Goal: Task Accomplishment & Management: Manage account settings

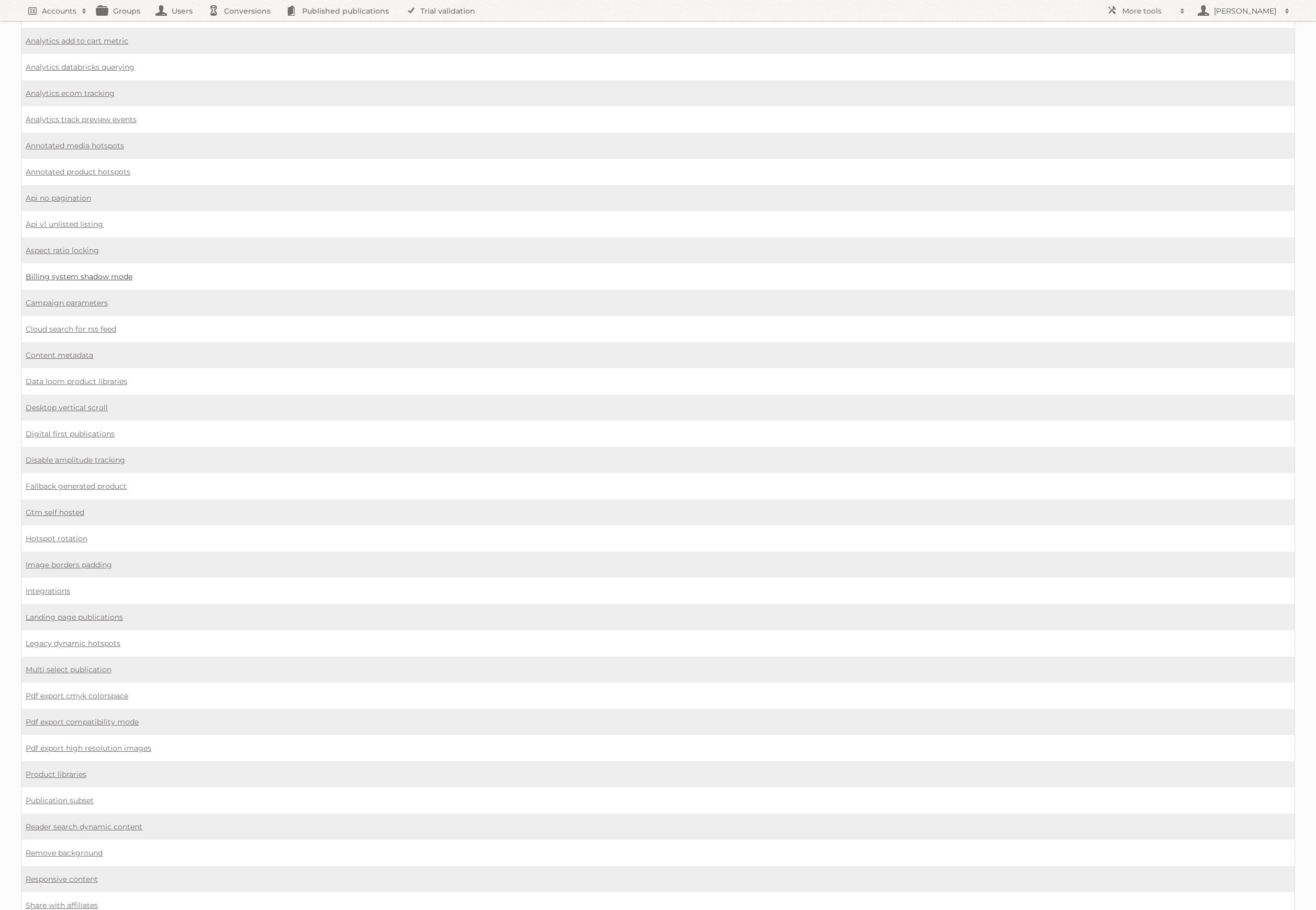
scroll to position [211, 0]
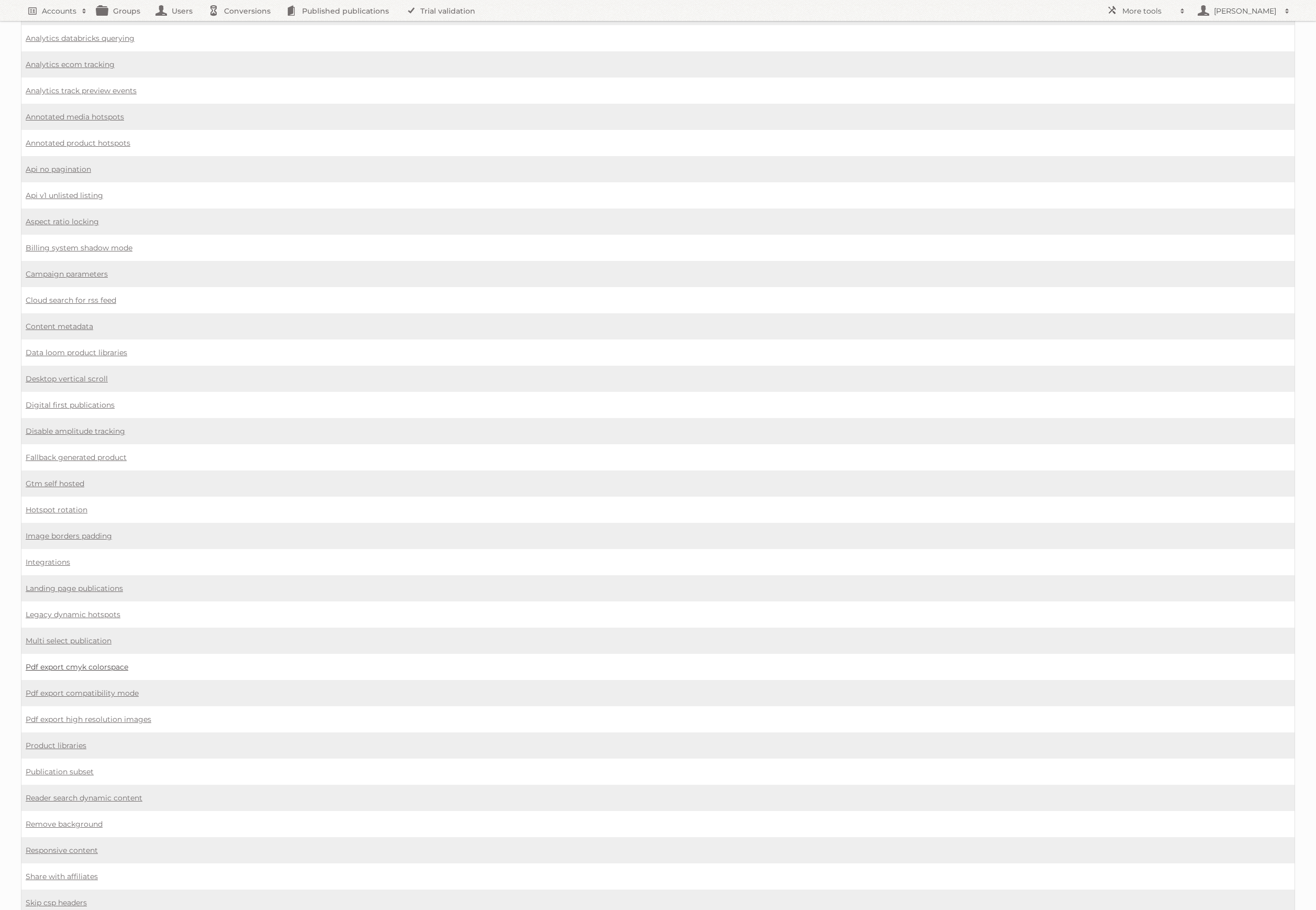
click at [110, 662] on link "Pdf export cmyk colorspace" at bounding box center [77, 667] width 102 height 10
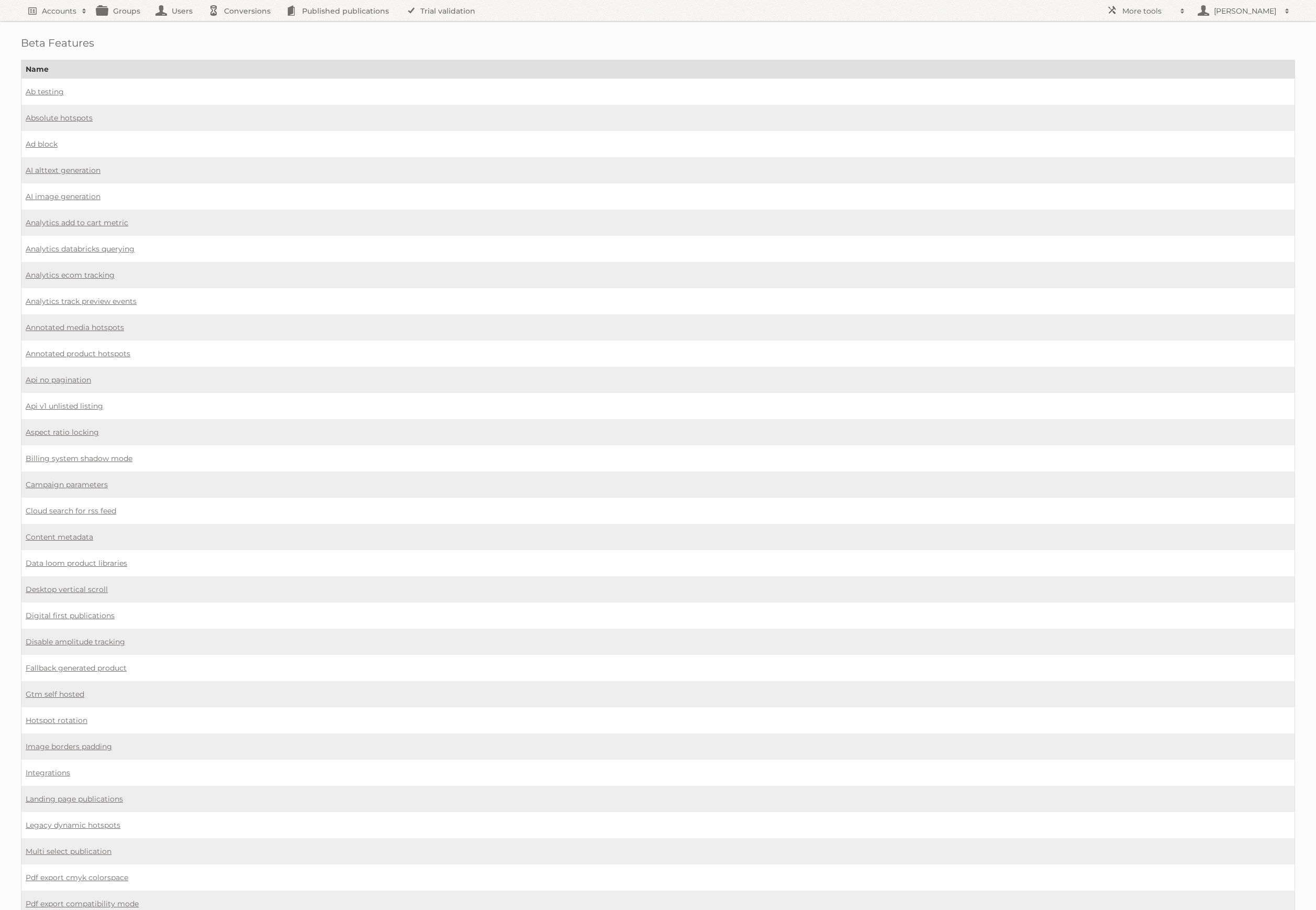
scroll to position [211, 0]
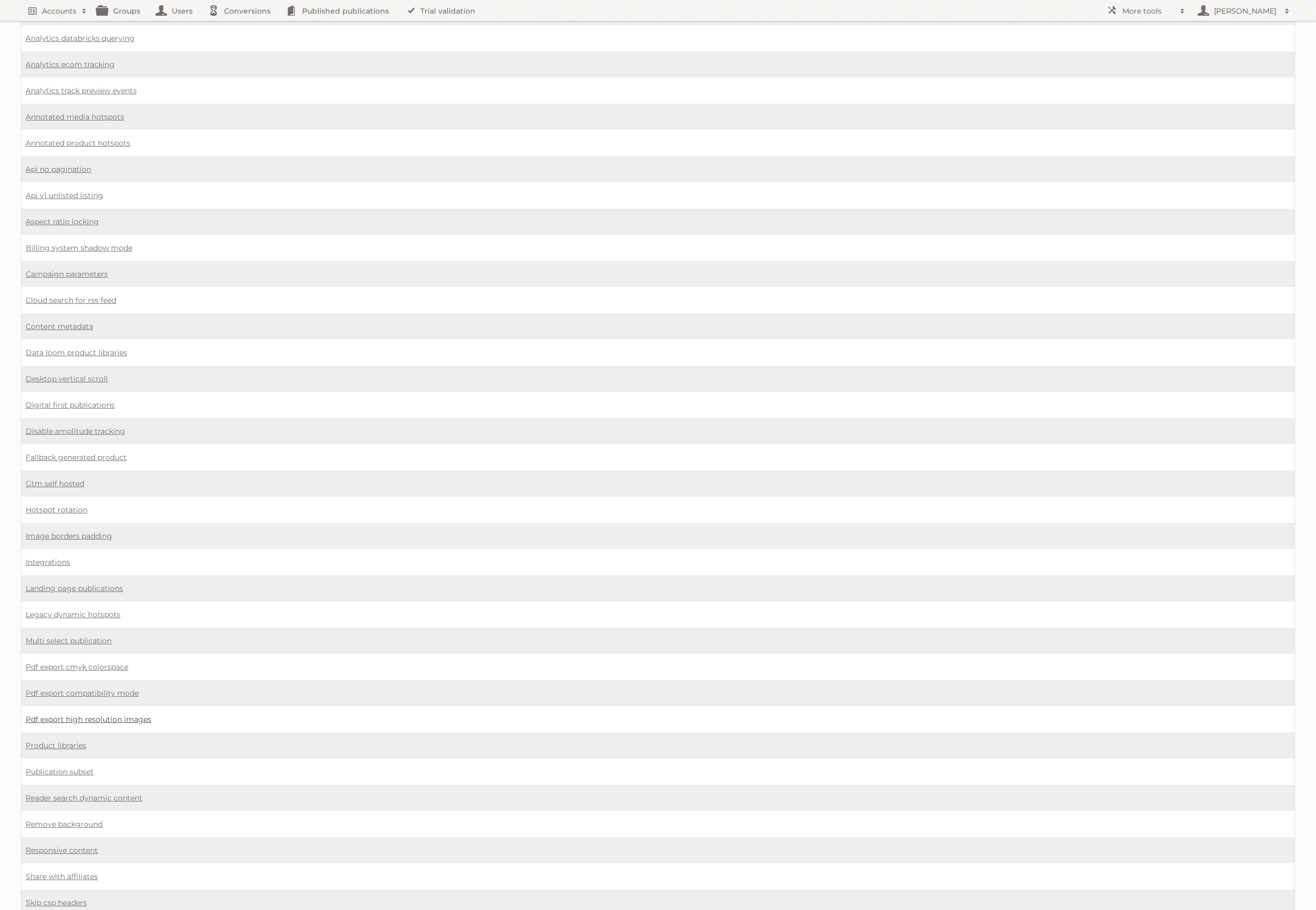
click at [113, 715] on link "Pdf export high resolution images" at bounding box center [88, 719] width 126 height 10
click at [114, 683] on link "Pdf export compatibility mode" at bounding box center [82, 687] width 113 height 10
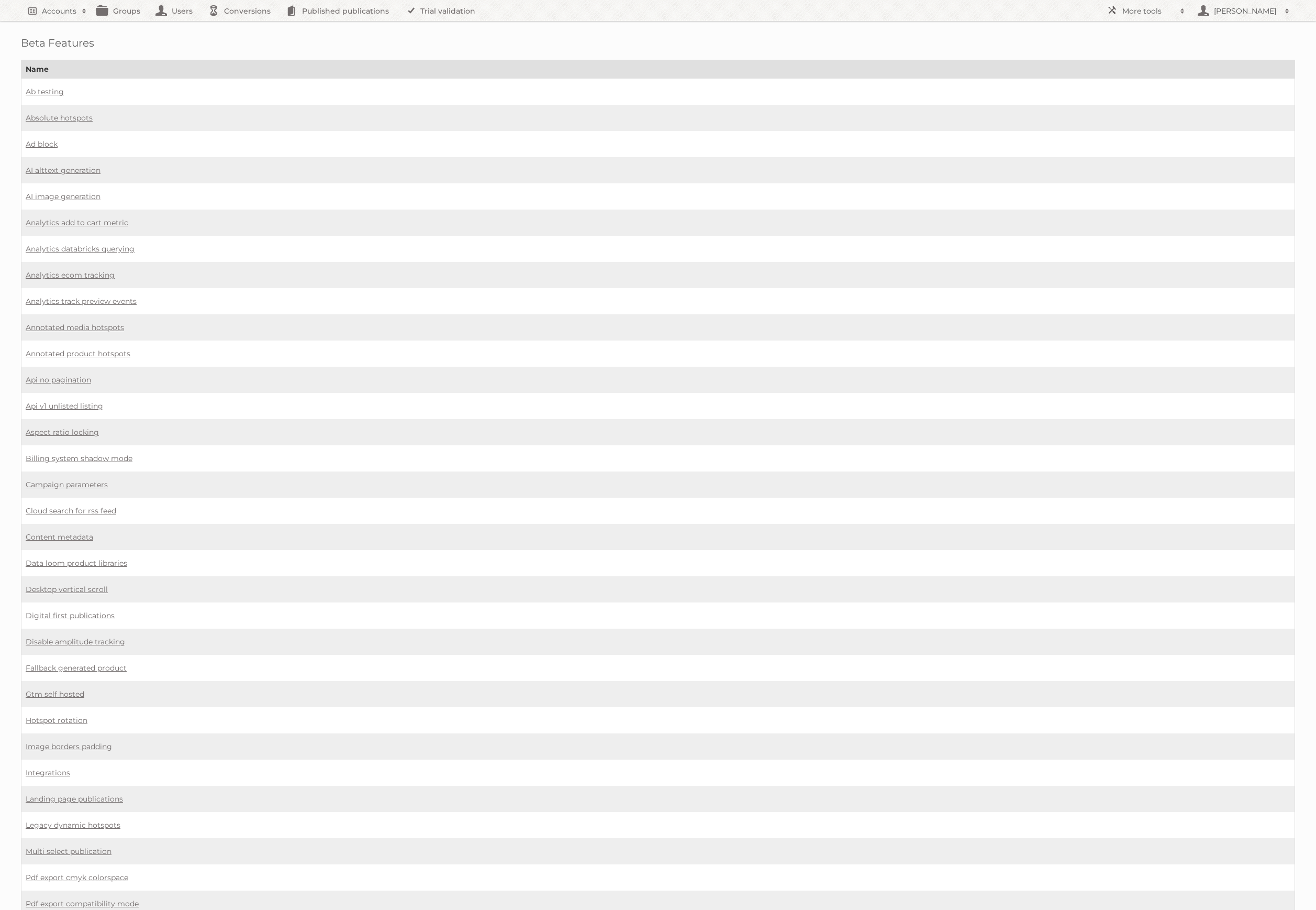
scroll to position [217, 0]
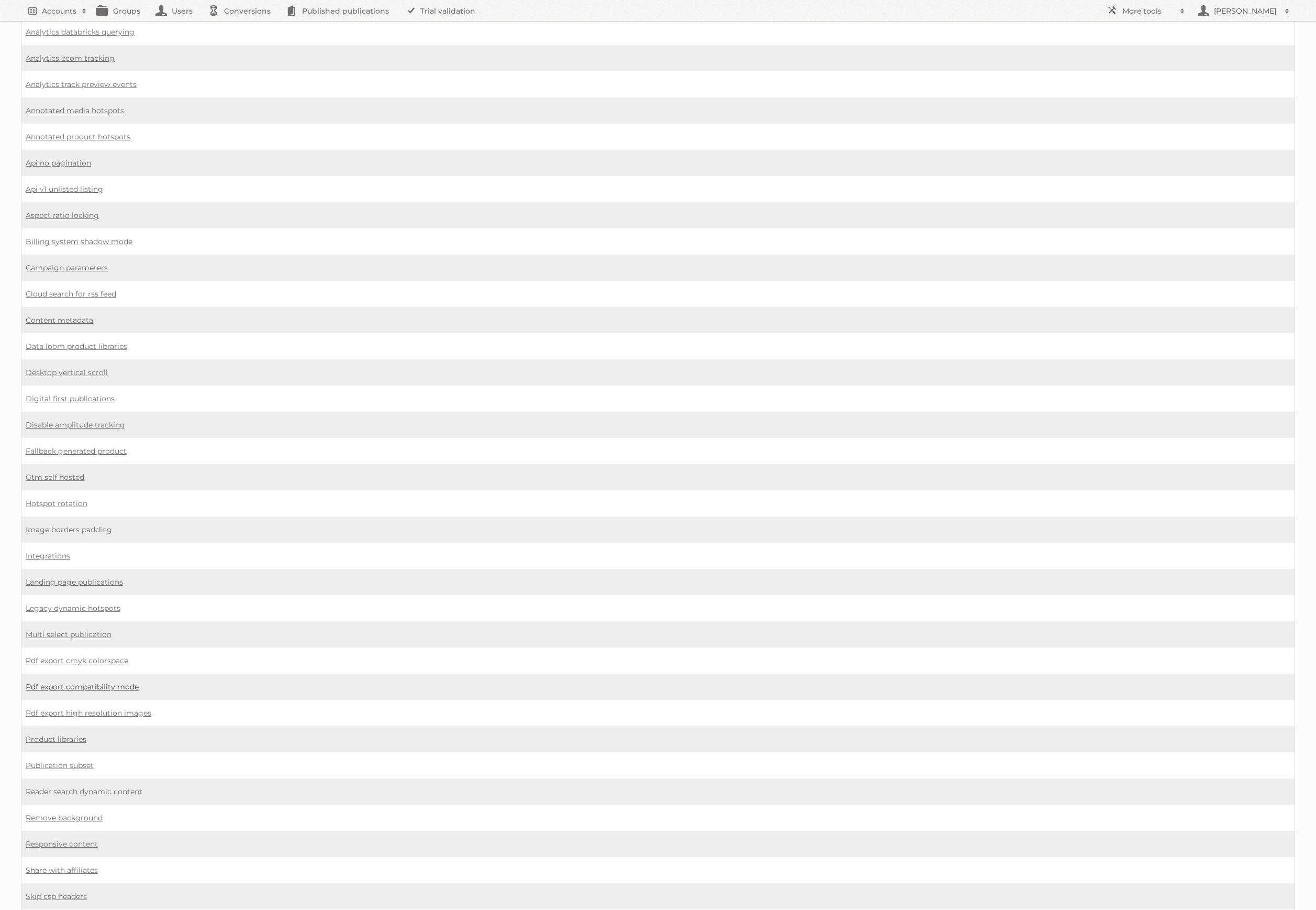
click at [116, 682] on link "Pdf export compatibility mode" at bounding box center [82, 687] width 113 height 10
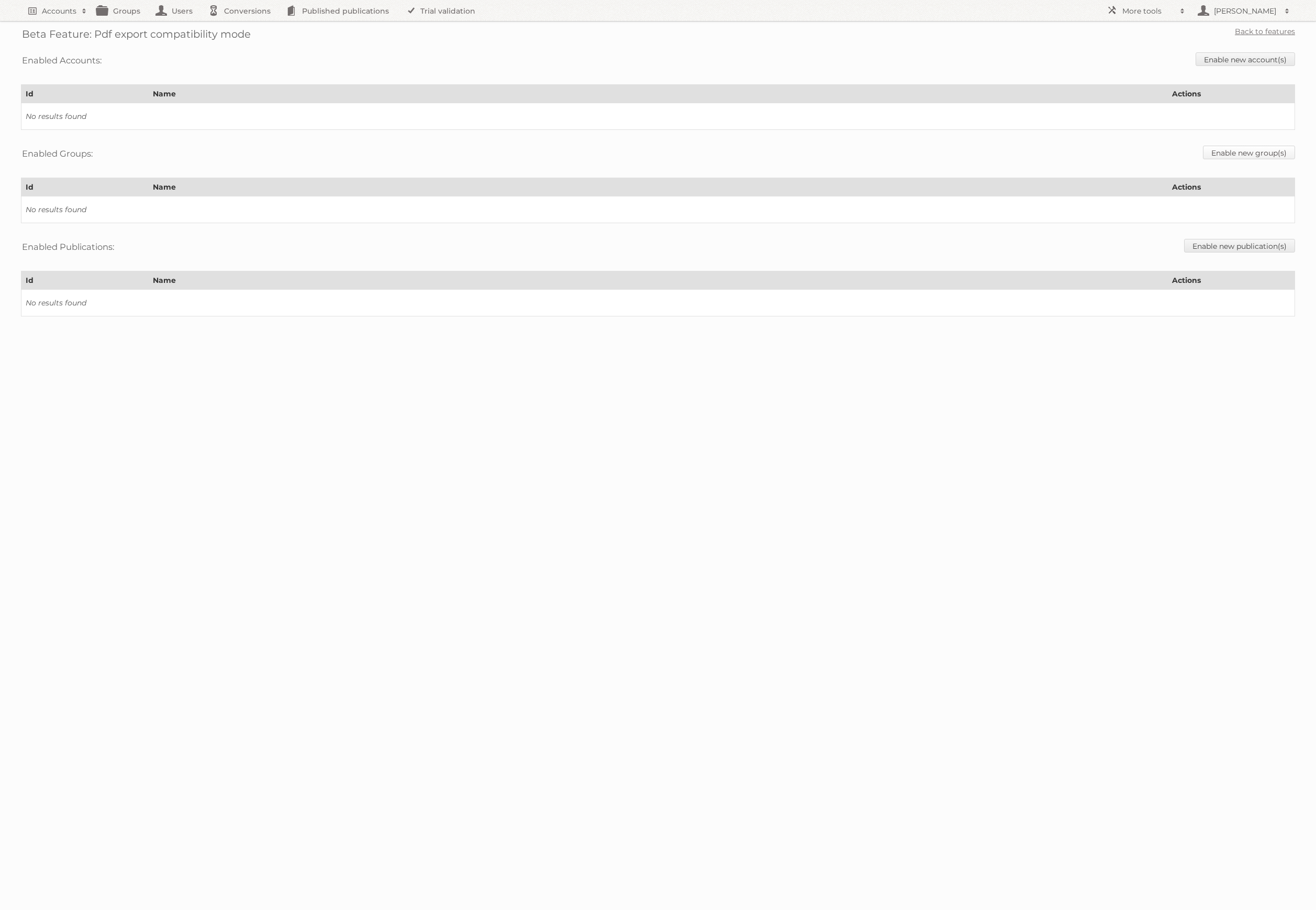
click at [1244, 151] on link "Enable new group(s)" at bounding box center [1249, 153] width 92 height 14
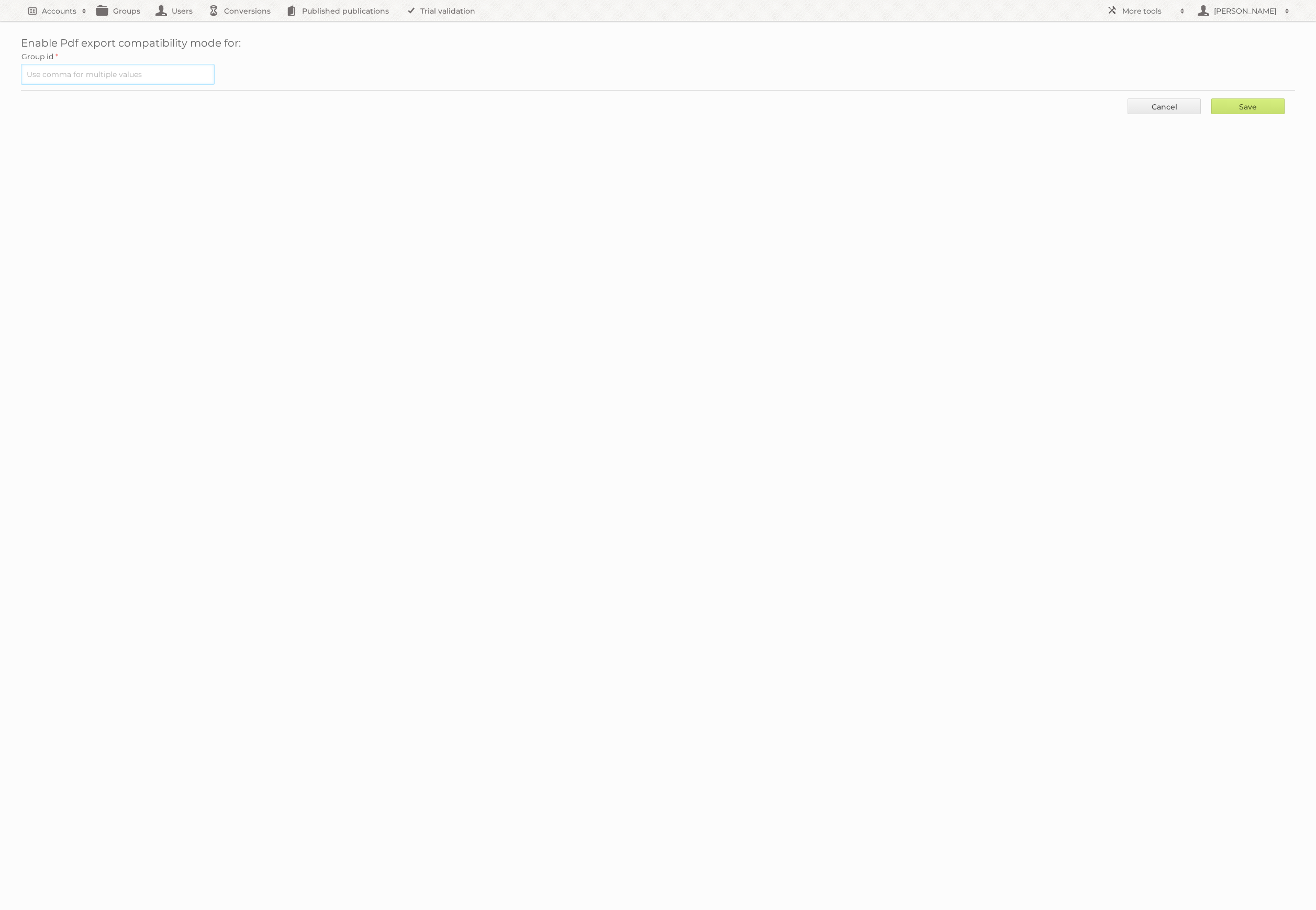
click at [116, 75] on input "text" at bounding box center [118, 74] width 194 height 21
type input "76558"
click at [1211, 99] on input "Save" at bounding box center [1248, 106] width 73 height 16
type input "..."
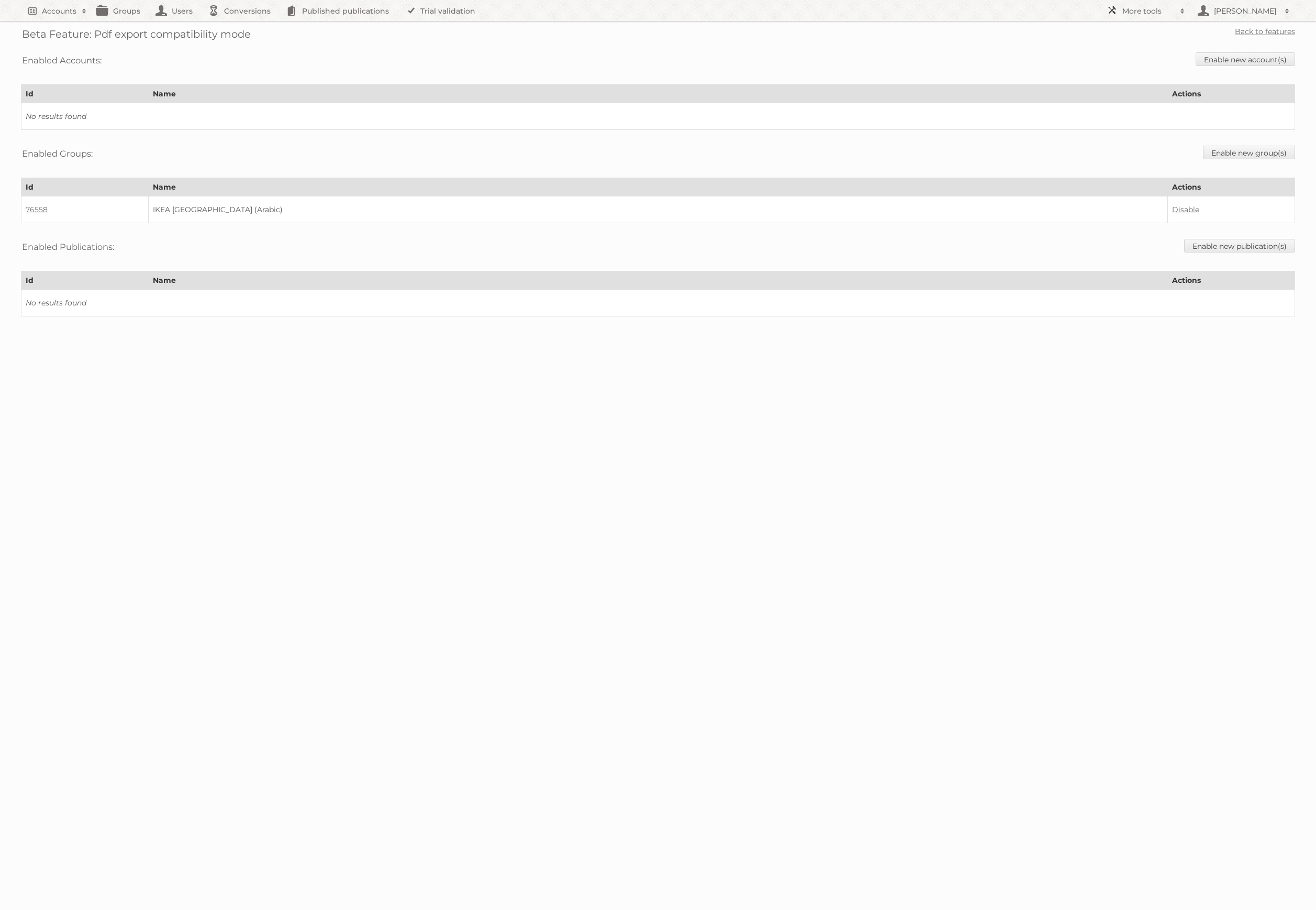
drag, startPoint x: 1185, startPoint y: 10, endPoint x: 1175, endPoint y: 34, distance: 26.0
click at [1184, 10] on span at bounding box center [1183, 11] width 16 height 10
drag, startPoint x: 1135, startPoint y: 139, endPoint x: 899, endPoint y: 200, distance: 243.8
click at [1135, 139] on link "Beta Features" at bounding box center [1154, 140] width 104 height 16
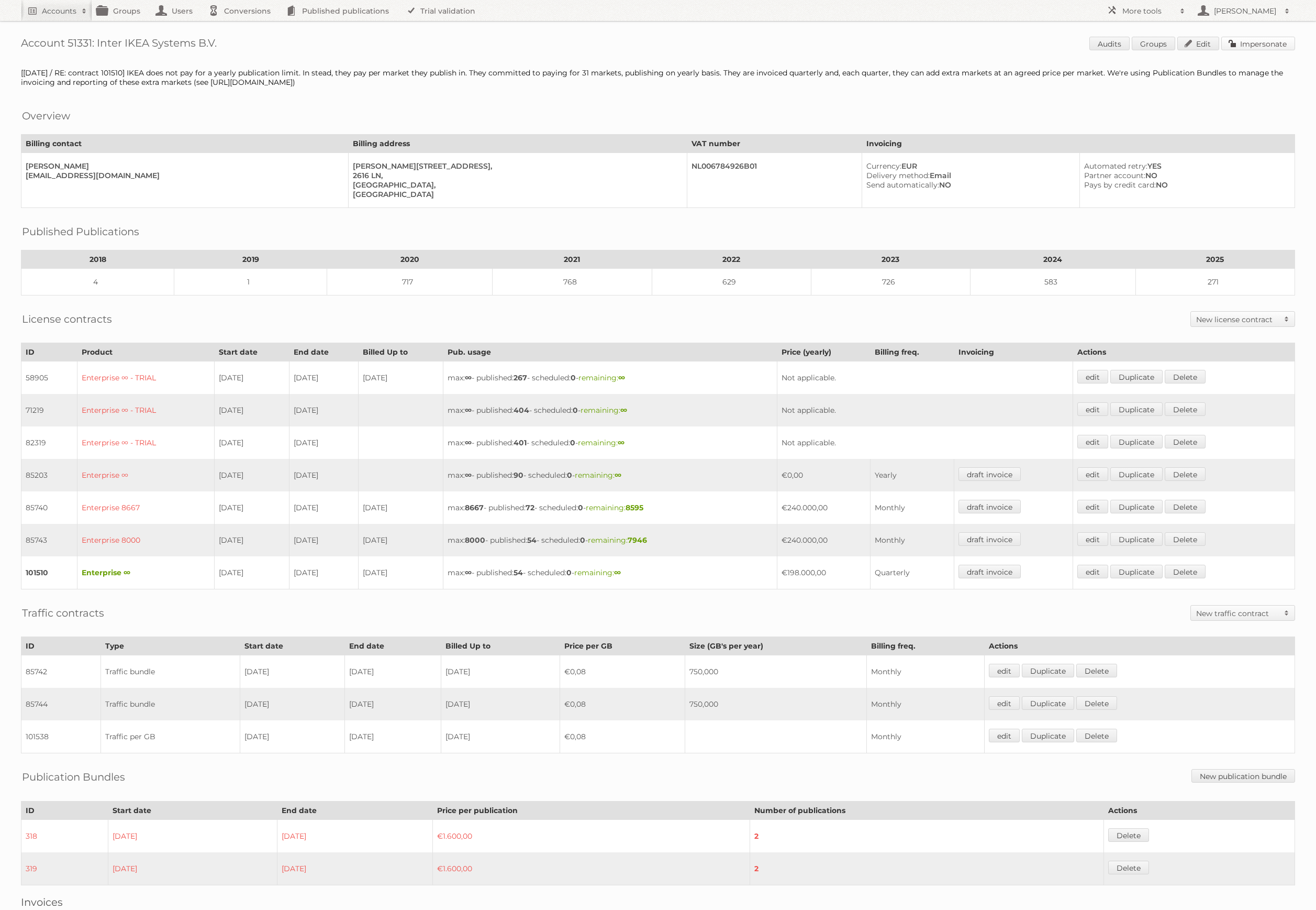
click at [1276, 42] on link "Impersonate" at bounding box center [1259, 43] width 74 height 14
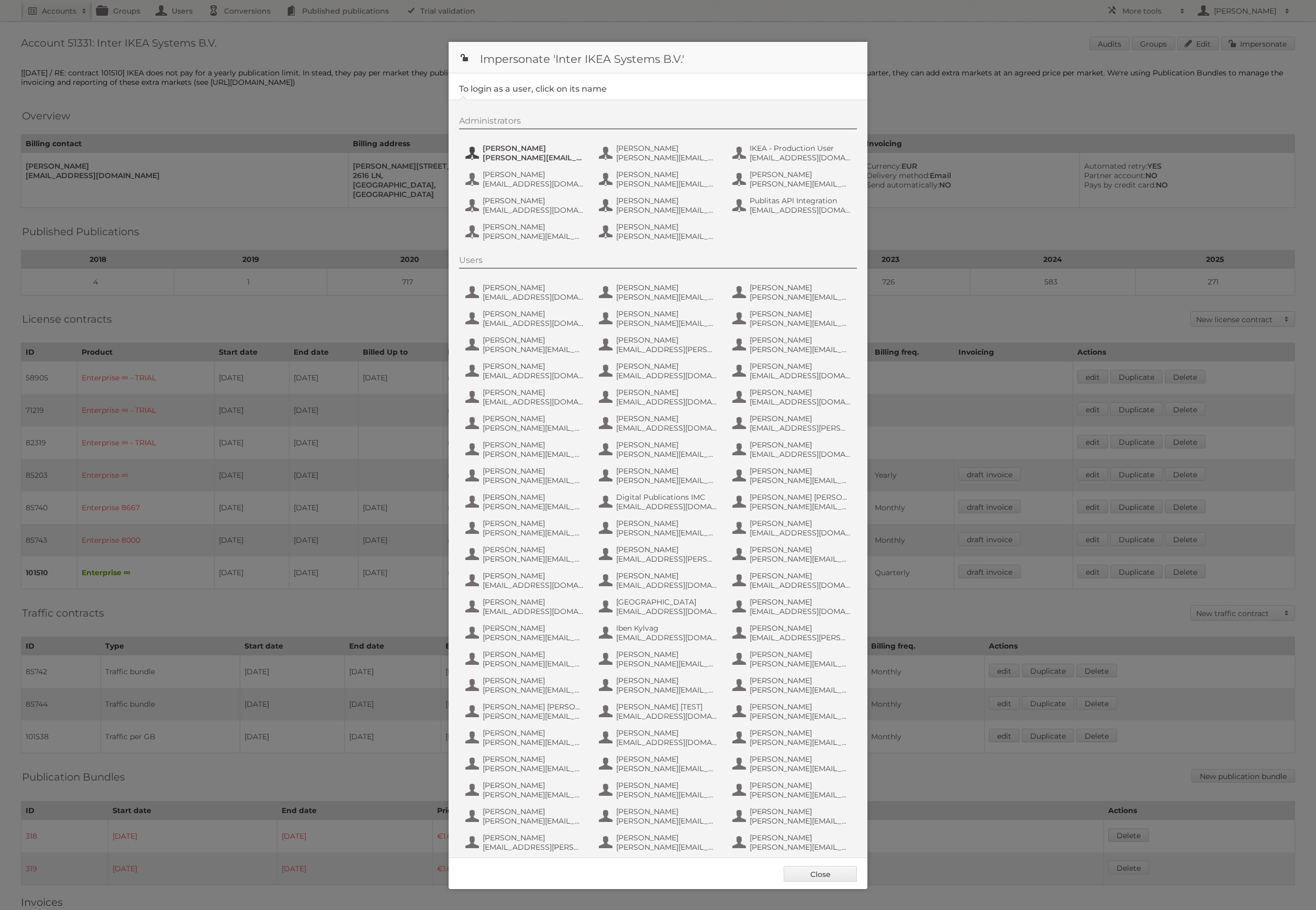
click at [532, 151] on span "Andreas Olofsson" at bounding box center [533, 148] width 101 height 10
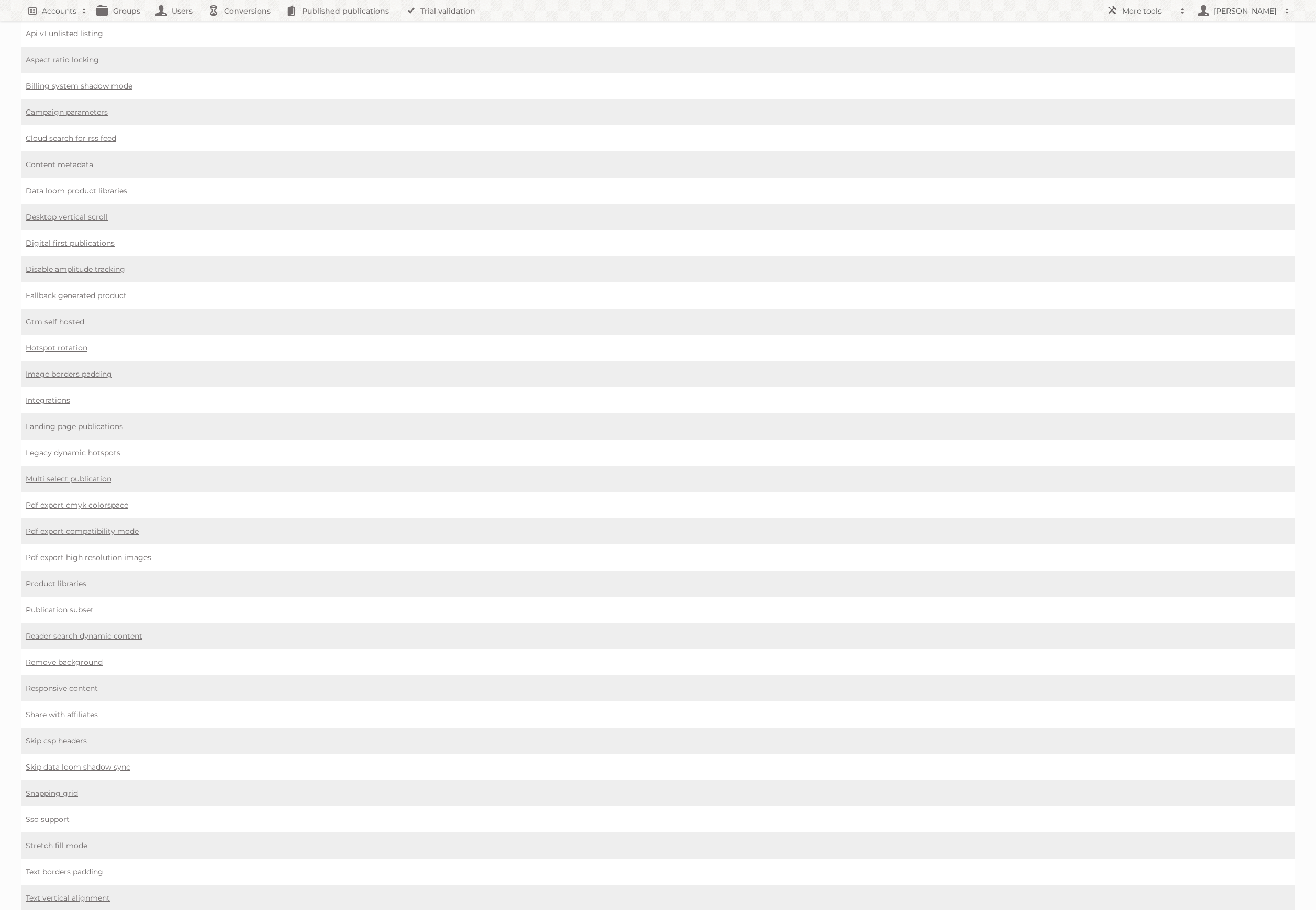
scroll to position [391, 0]
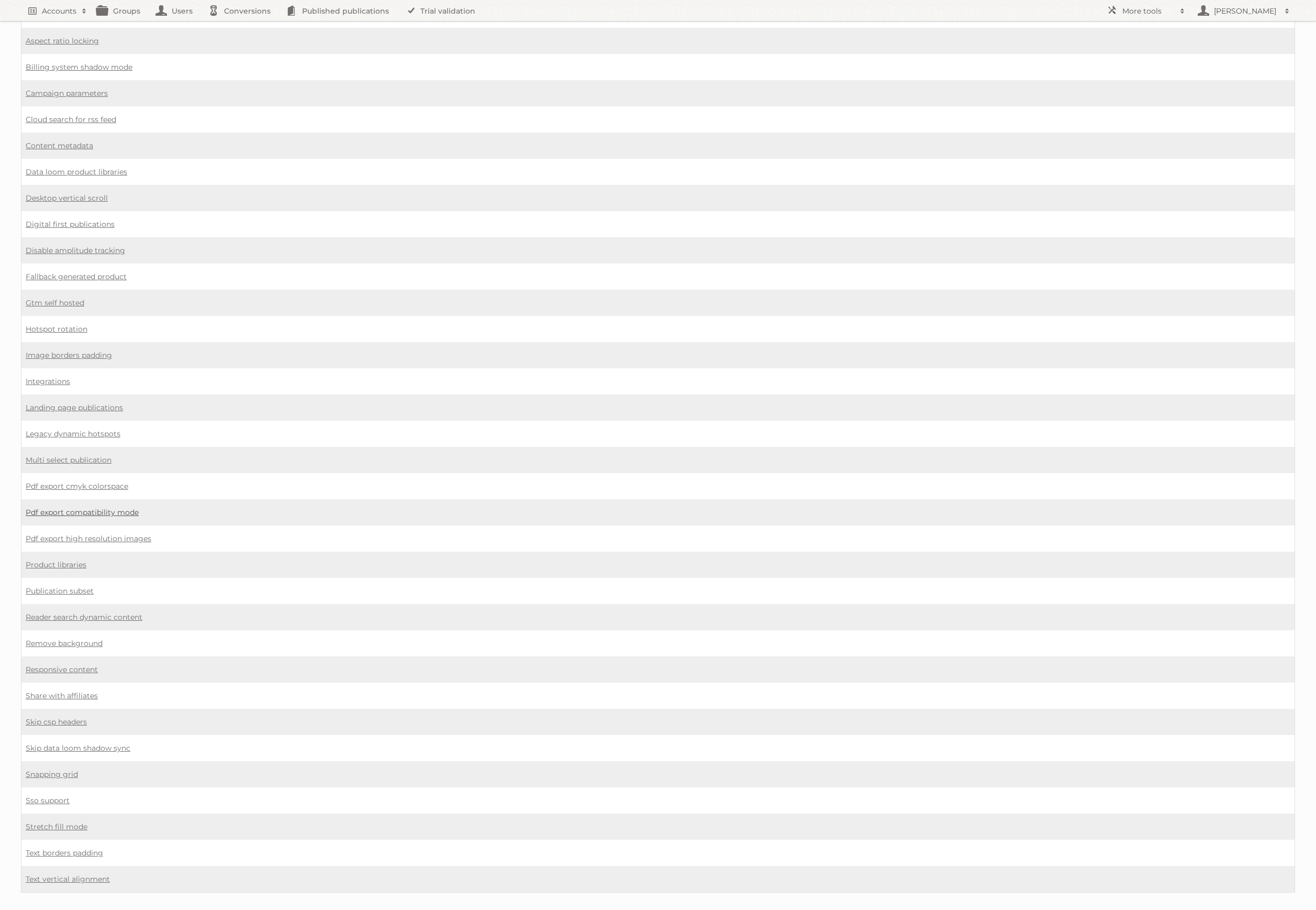
click at [96, 507] on link "Pdf export compatibility mode" at bounding box center [82, 512] width 113 height 10
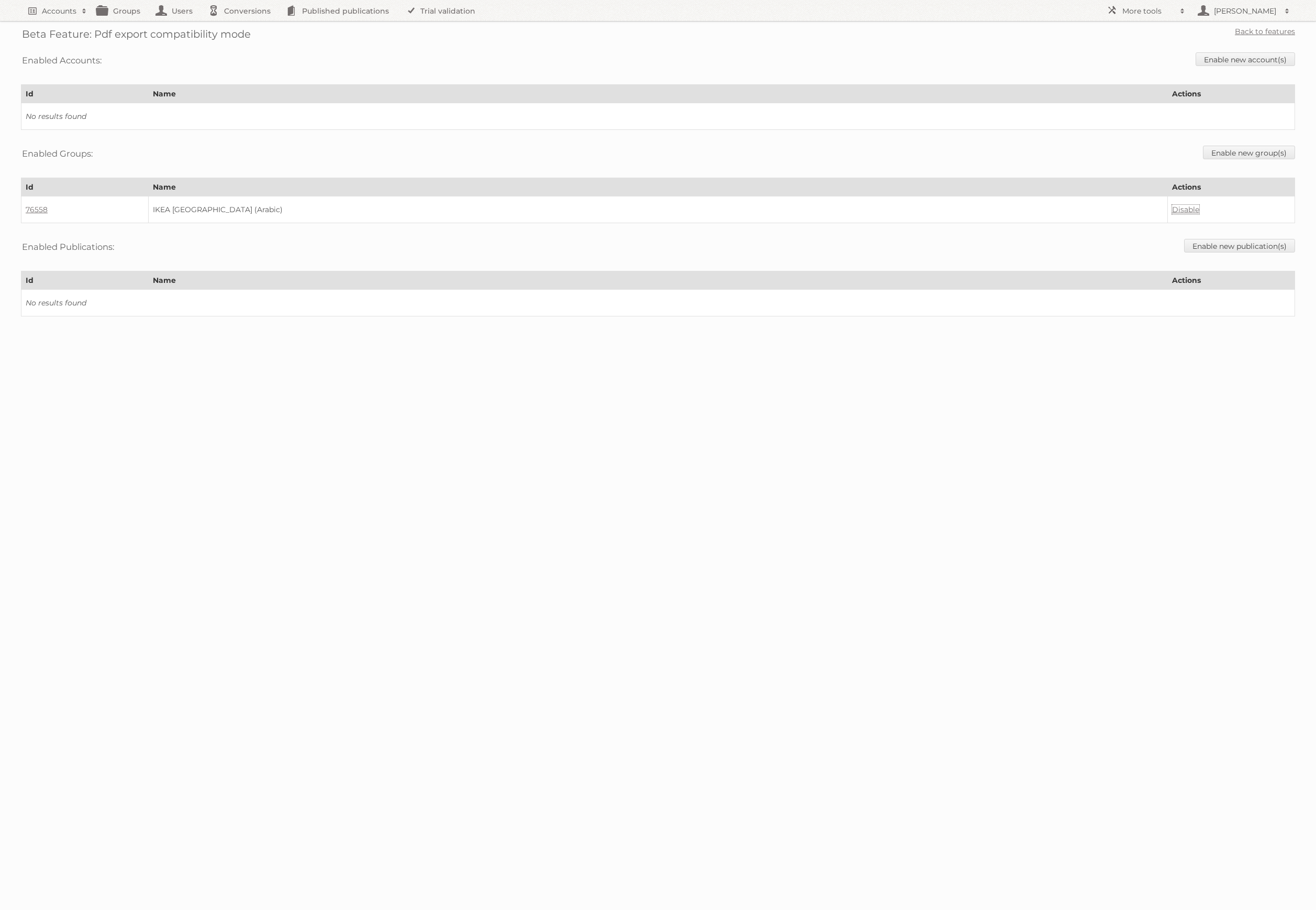
drag, startPoint x: 1187, startPoint y: 204, endPoint x: 1138, endPoint y: 218, distance: 51.0
click at [1187, 205] on link "Disable" at bounding box center [1186, 210] width 27 height 10
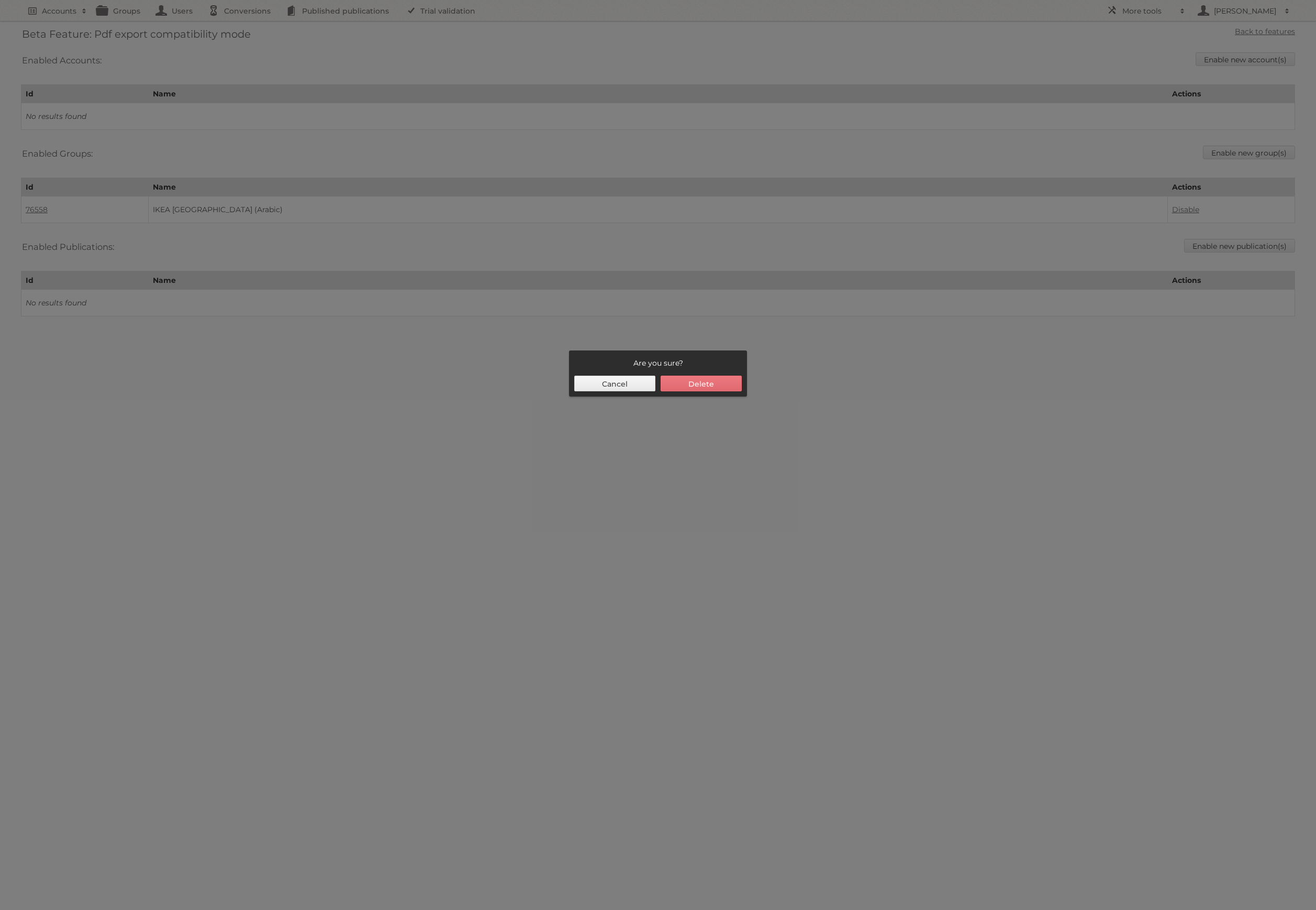
drag, startPoint x: 706, startPoint y: 380, endPoint x: 679, endPoint y: 370, distance: 28.8
click at [706, 380] on button "Delete" at bounding box center [701, 384] width 81 height 16
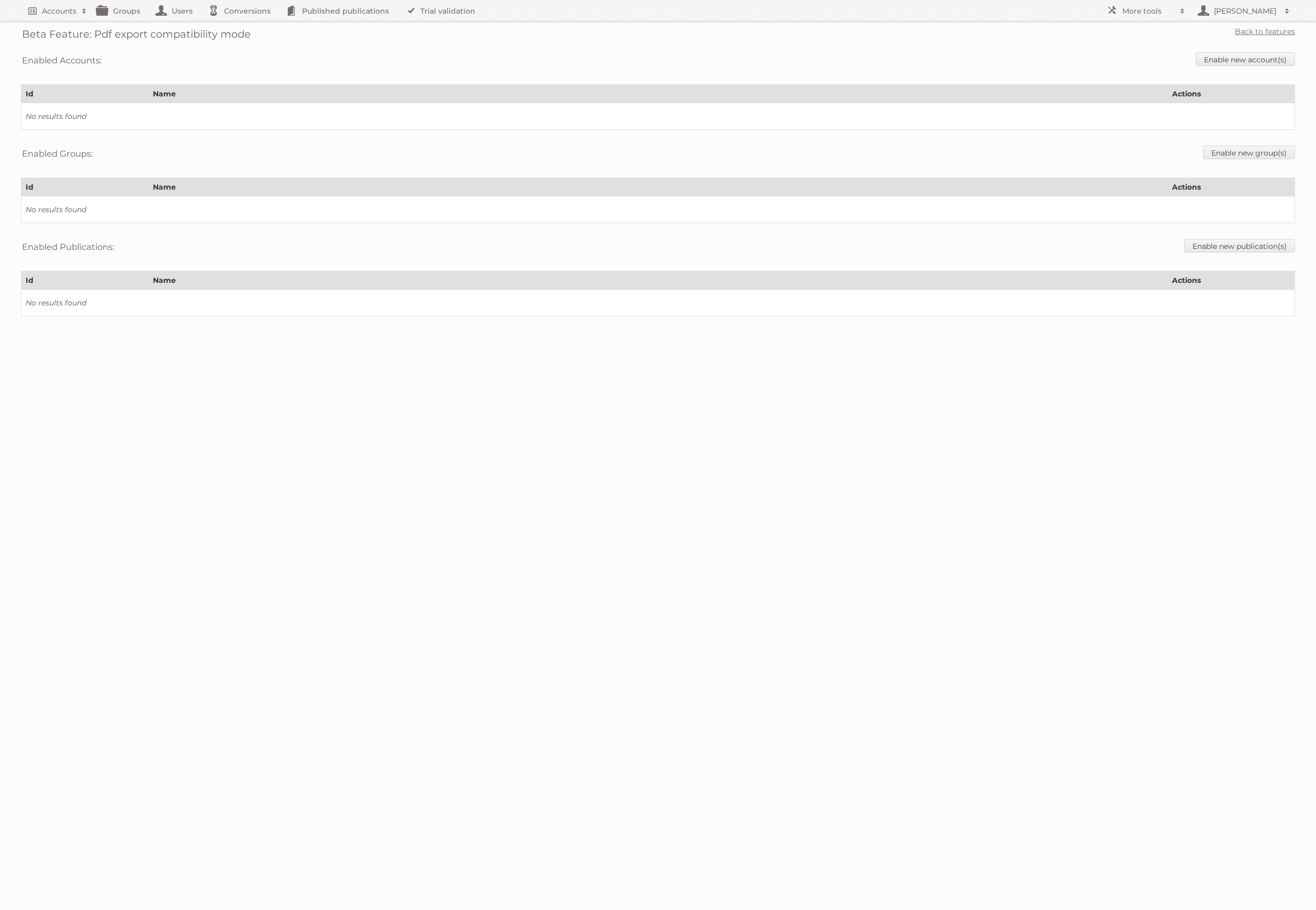
drag, startPoint x: 223, startPoint y: 108, endPoint x: 196, endPoint y: 128, distance: 33.6
click at [223, 108] on td "No results found" at bounding box center [659, 116] width 1274 height 27
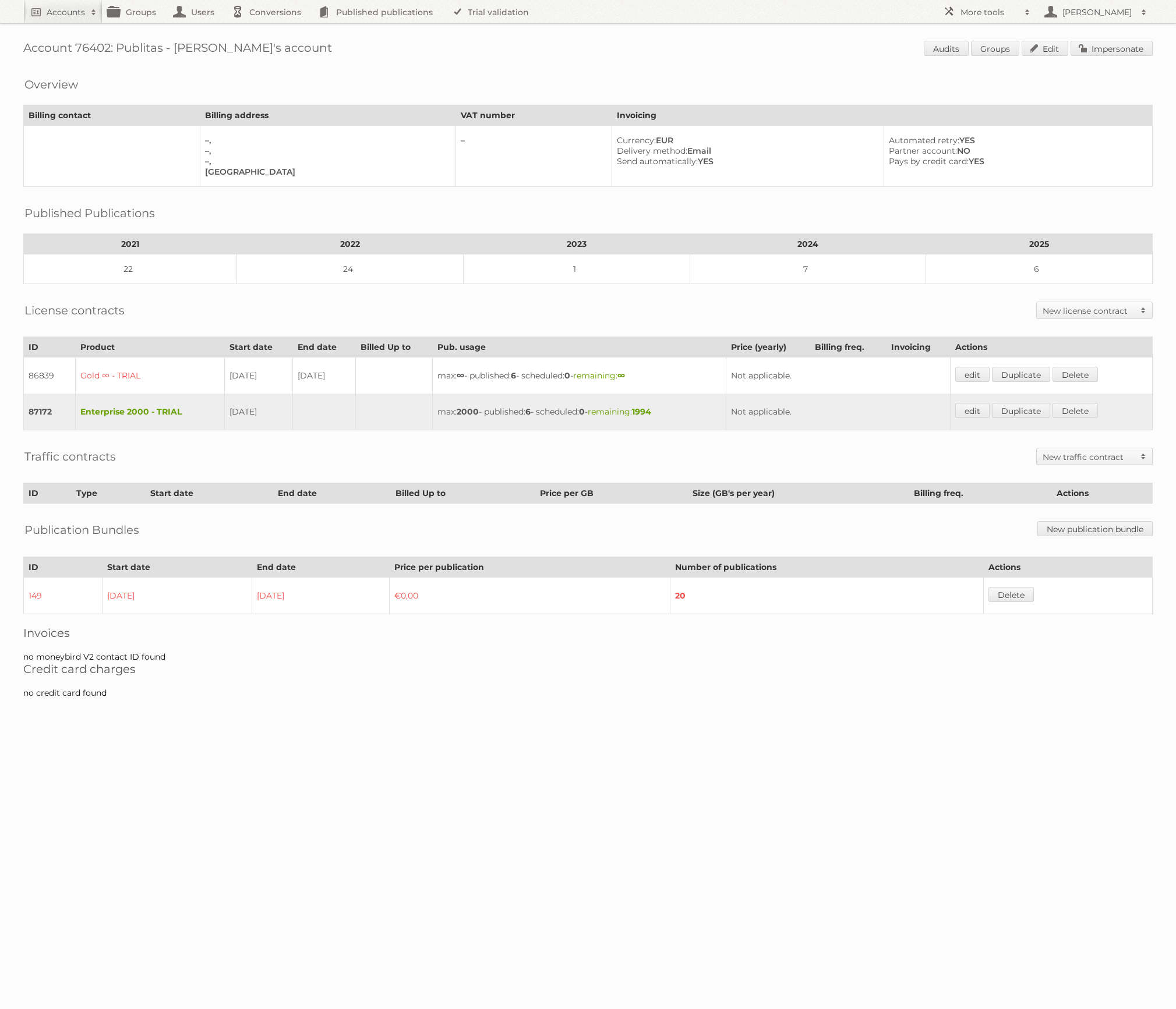
click at [91, 44] on h1 "Account 76402: Publitas - Agnieszka's account Audits Groups Edit Impersonate" at bounding box center [588, 49] width 1130 height 18
copy h1 "76402"
click at [1032, 12] on span at bounding box center [1028, 12] width 18 height 11
click at [991, 156] on link "Beta Features" at bounding box center [996, 155] width 115 height 18
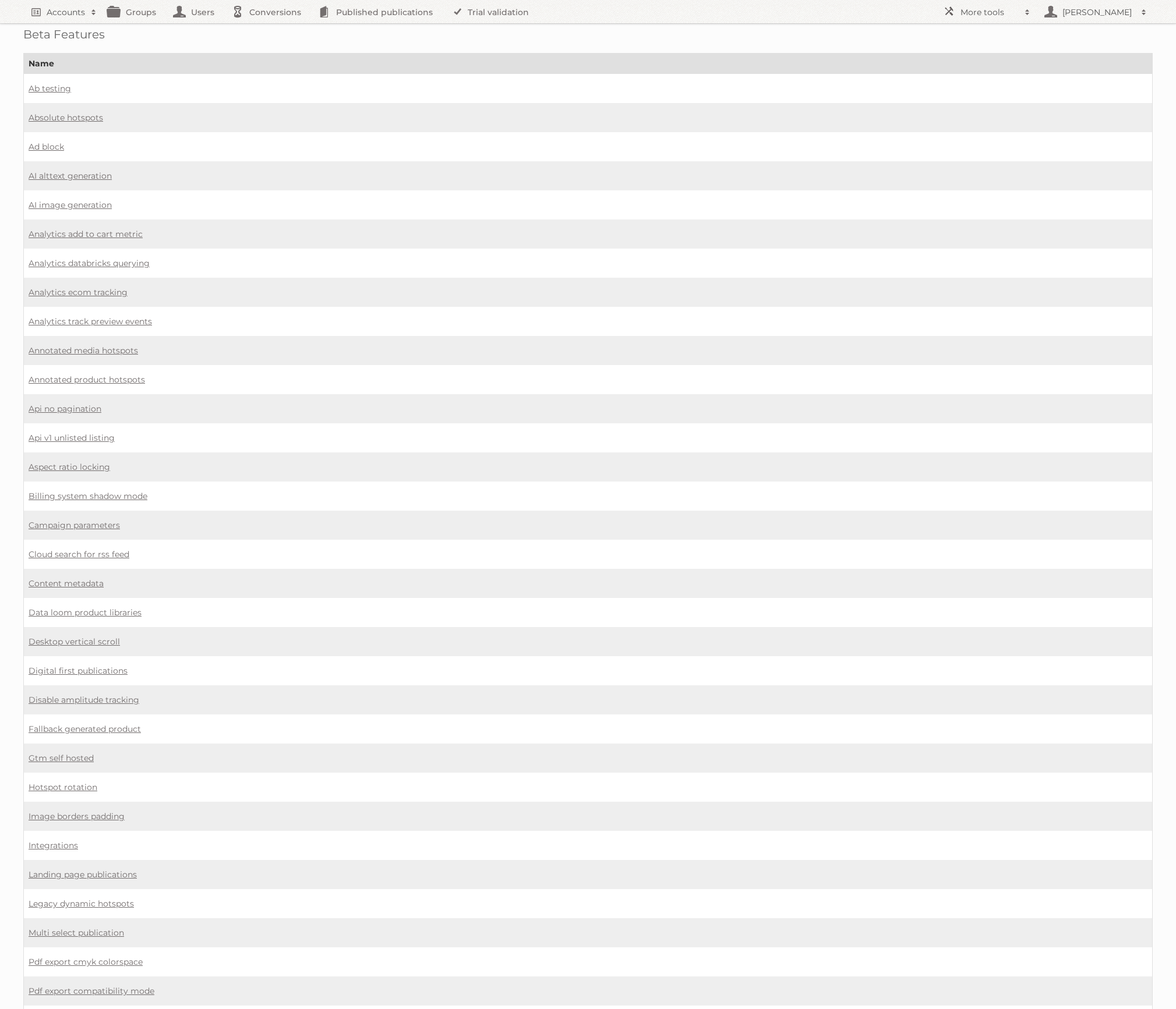
scroll to position [20, 0]
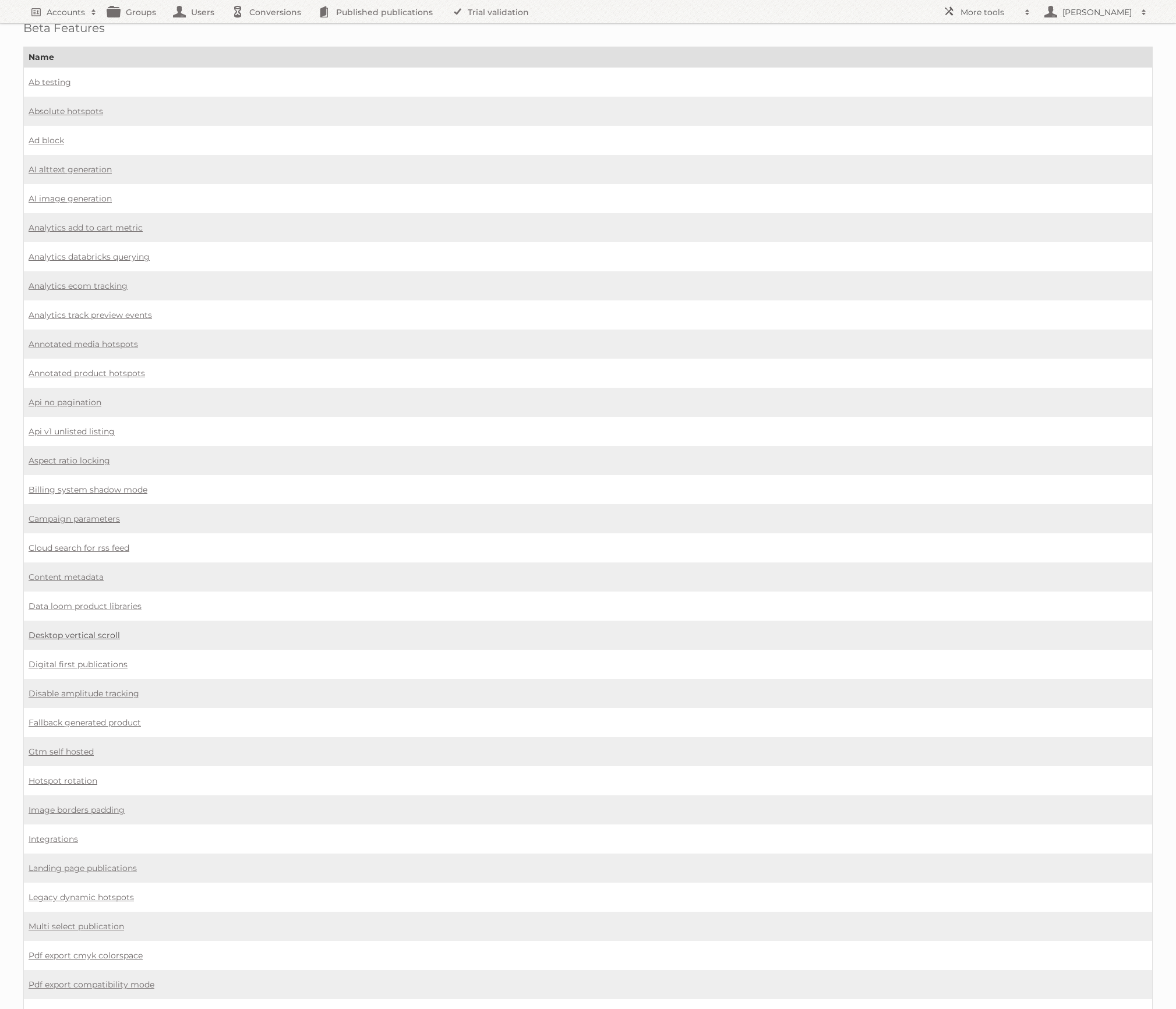
click at [91, 630] on link "Desktop vertical scroll" at bounding box center [74, 635] width 91 height 11
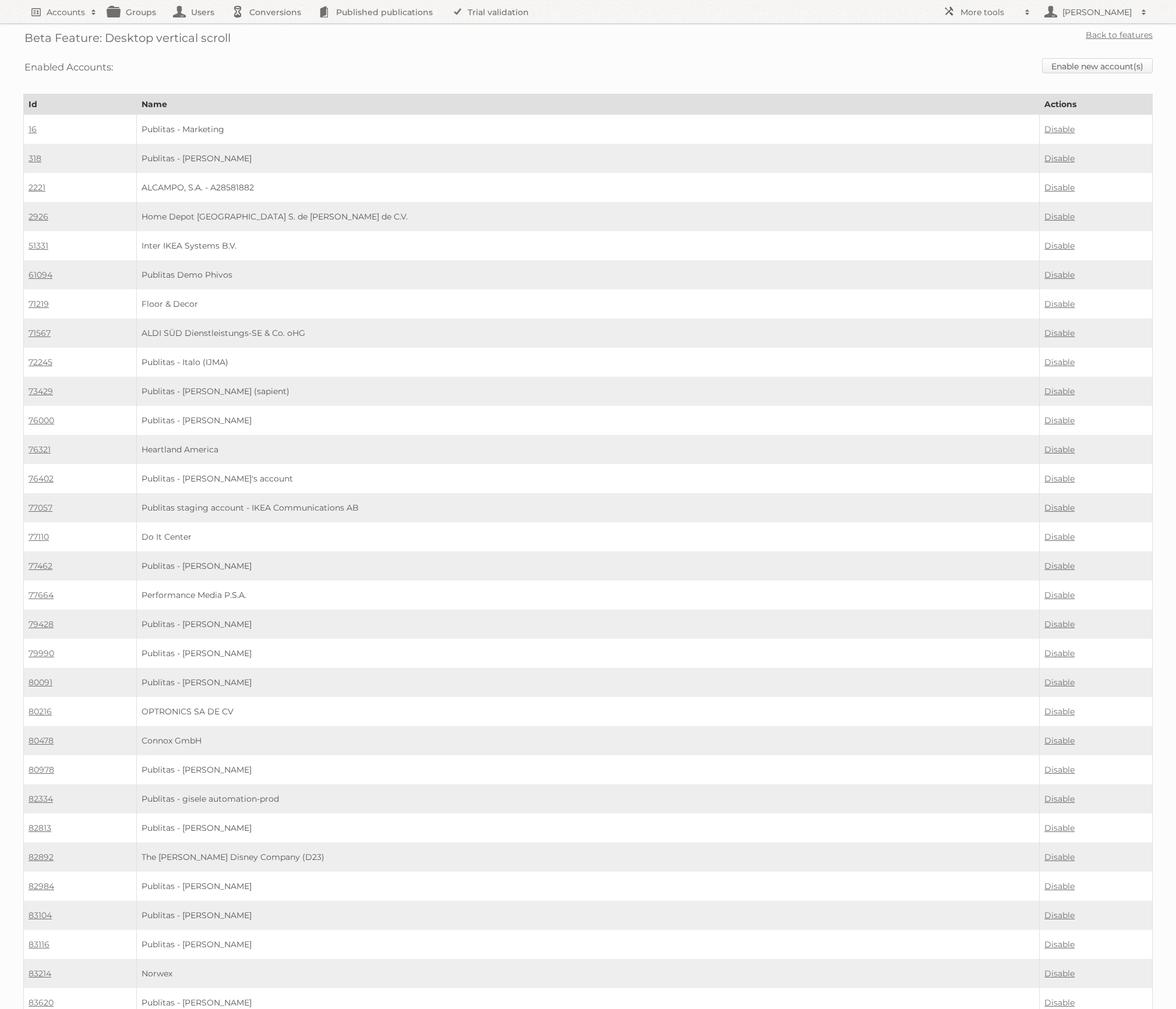
click at [1094, 68] on link "Enable new account(s)" at bounding box center [1097, 66] width 111 height 15
click at [553, 202] on td "Home Depot México S. de R.L. de C.V." at bounding box center [588, 216] width 903 height 29
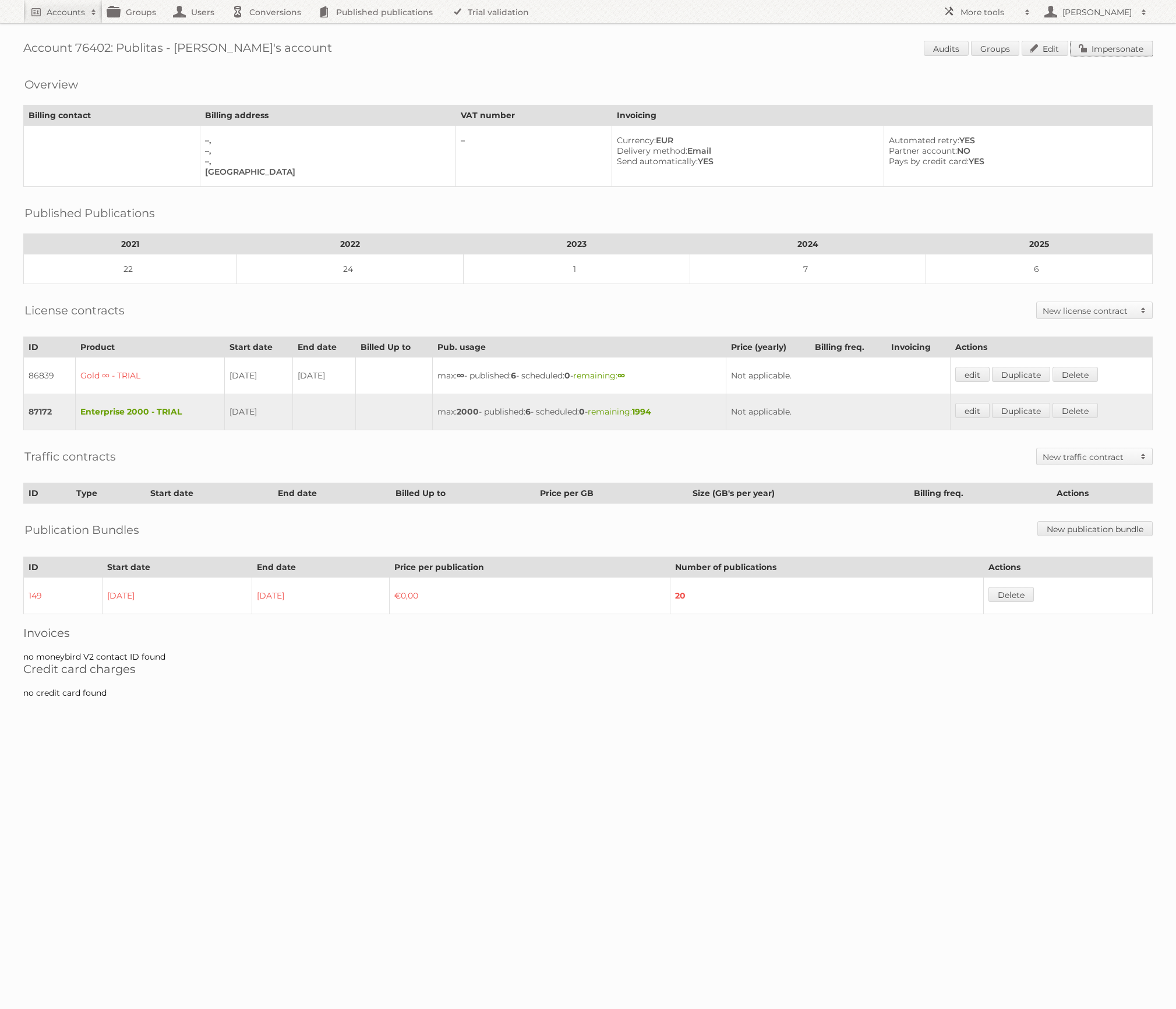
click at [1127, 46] on link "Impersonate" at bounding box center [1112, 48] width 82 height 15
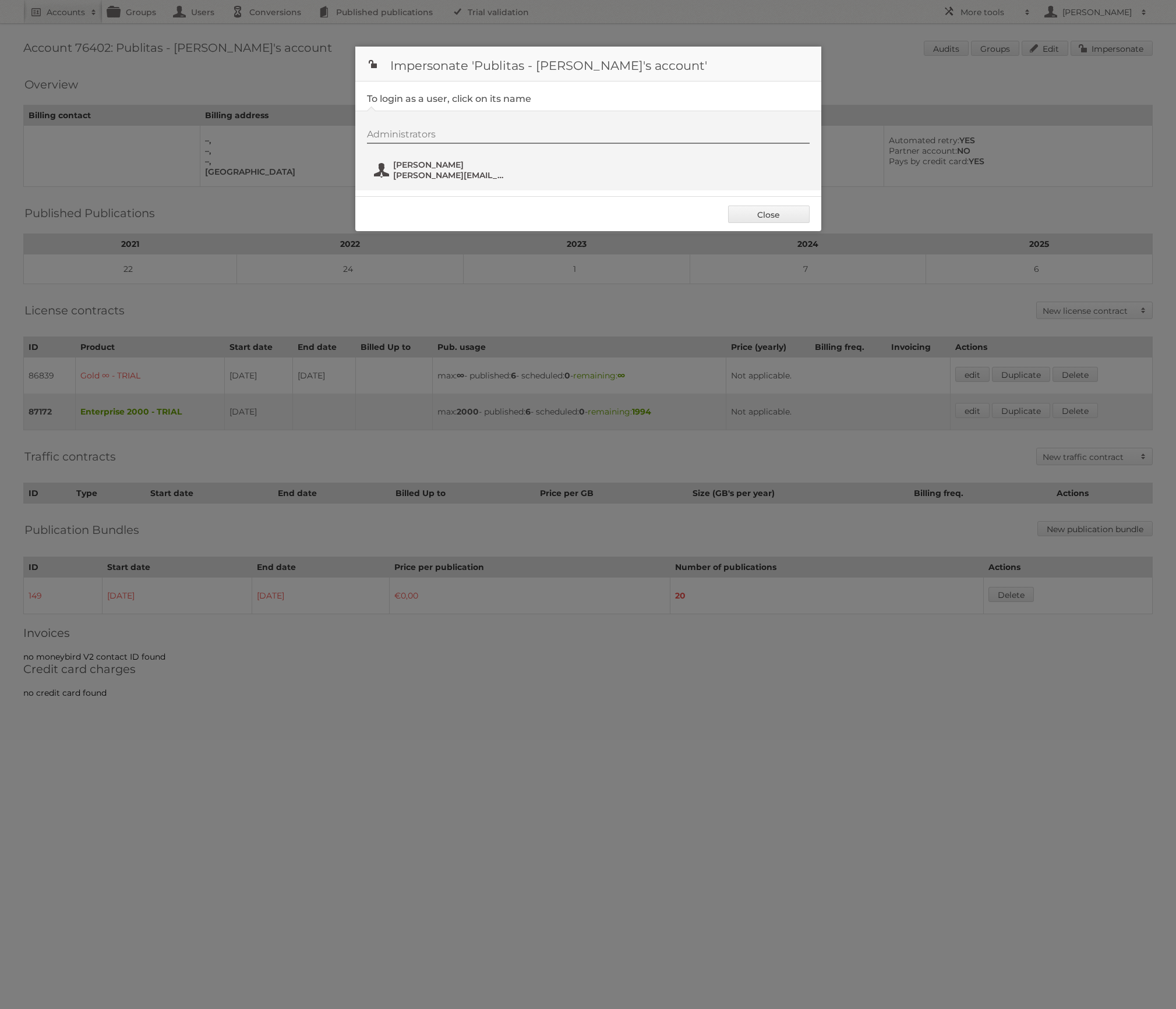
click at [453, 167] on span "[PERSON_NAME]" at bounding box center [450, 165] width 113 height 11
